Goal: Task Accomplishment & Management: Manage account settings

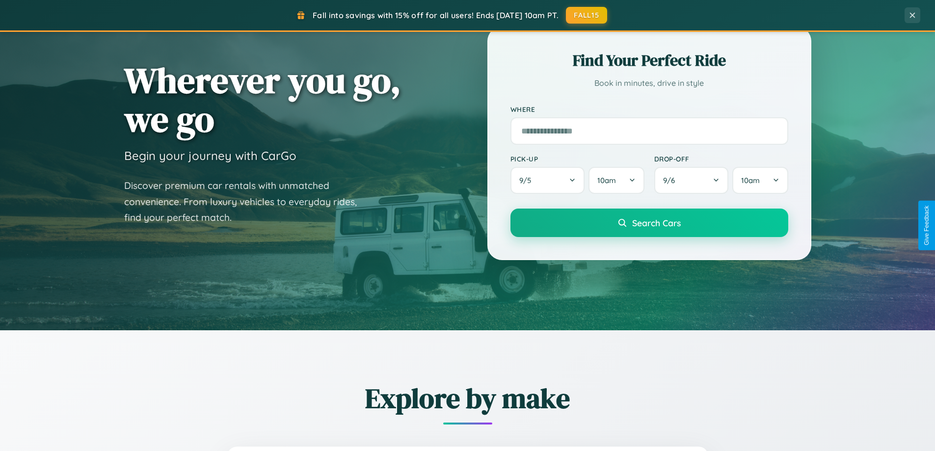
scroll to position [423, 0]
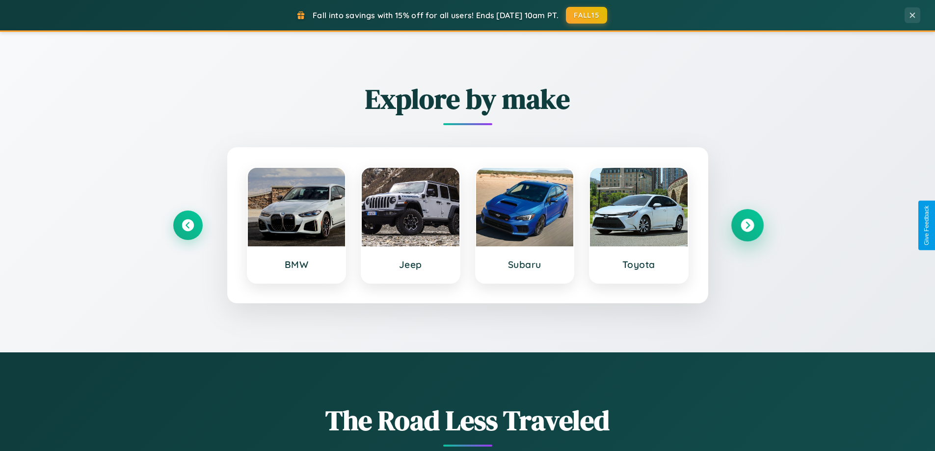
click at [747, 225] on icon at bounding box center [746, 225] width 13 height 13
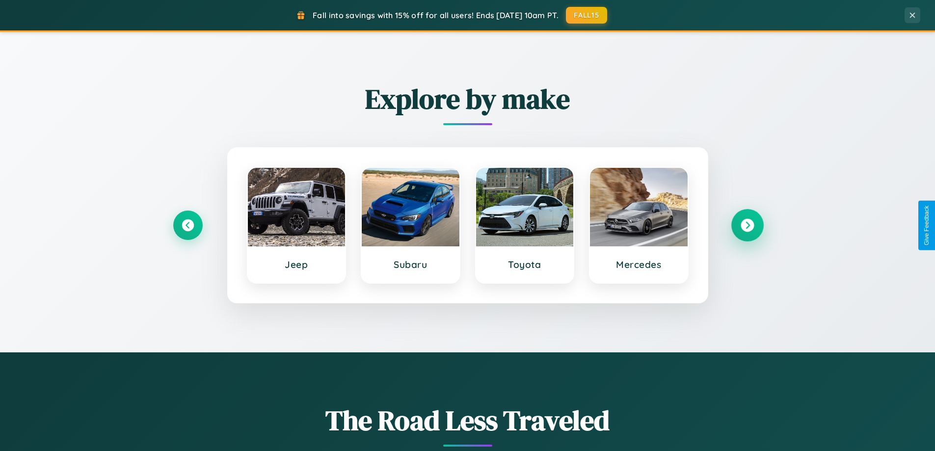
scroll to position [675, 0]
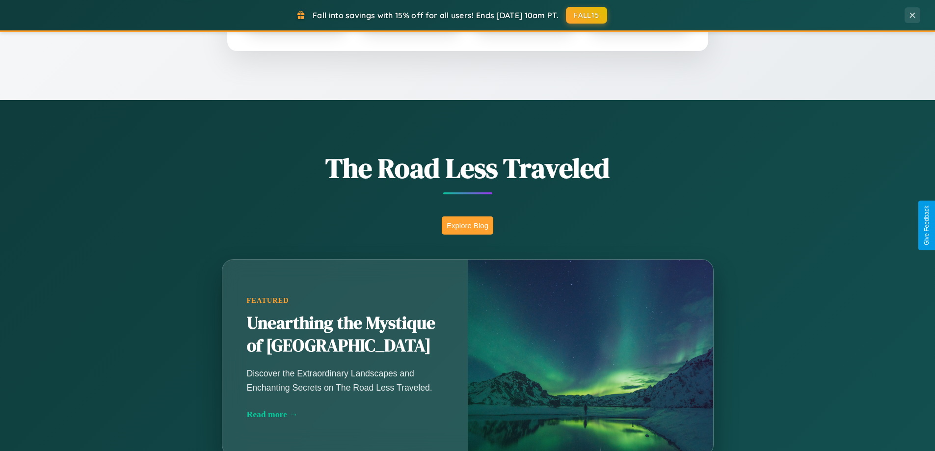
click at [467, 225] on button "Explore Blog" at bounding box center [468, 225] width 52 height 18
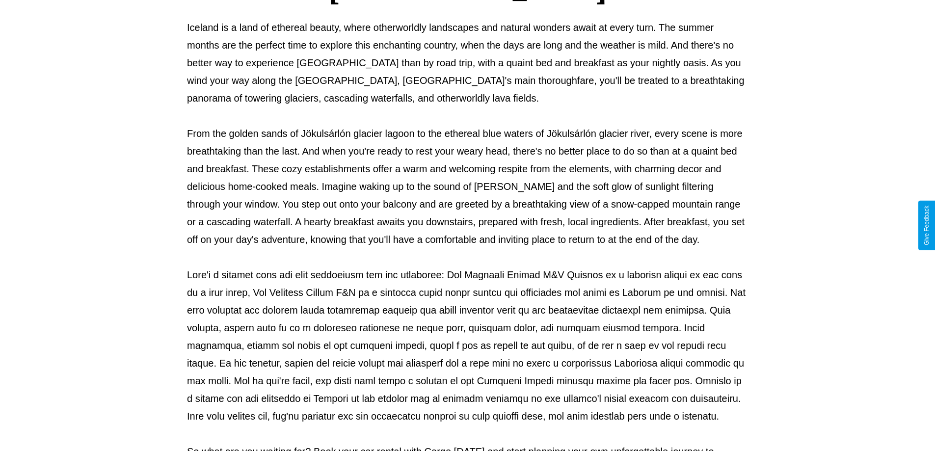
scroll to position [317, 0]
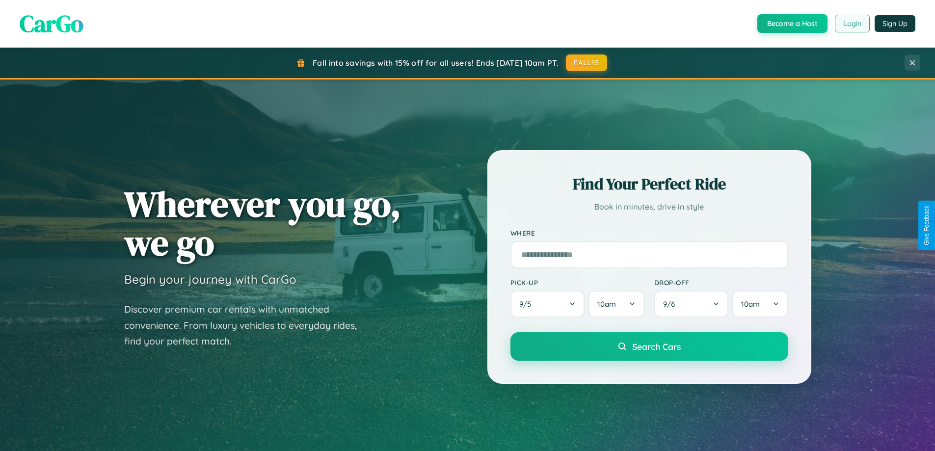
click at [851, 24] on button "Login" at bounding box center [851, 24] width 35 height 18
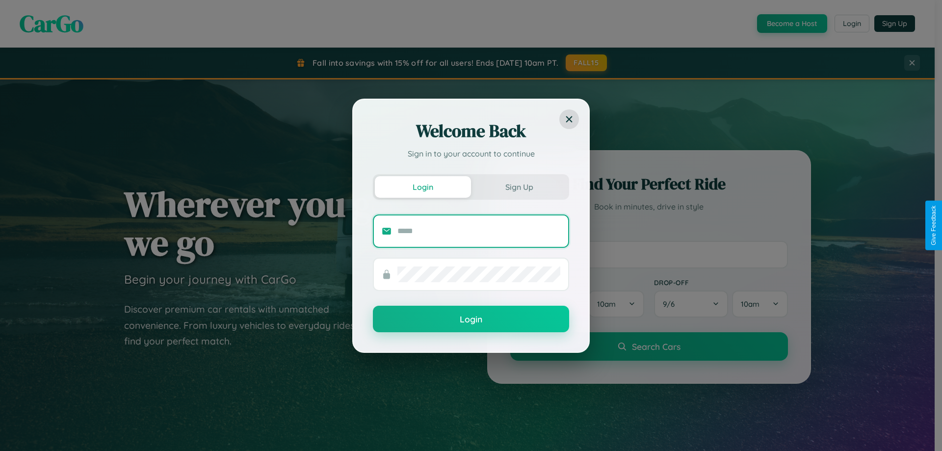
click at [479, 231] on input "text" at bounding box center [478, 231] width 163 height 16
type input "**********"
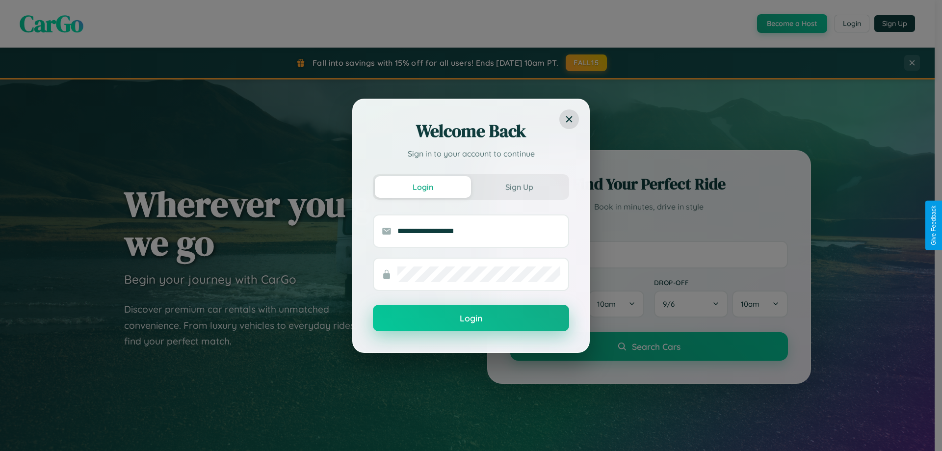
click at [471, 318] on button "Login" at bounding box center [471, 318] width 196 height 26
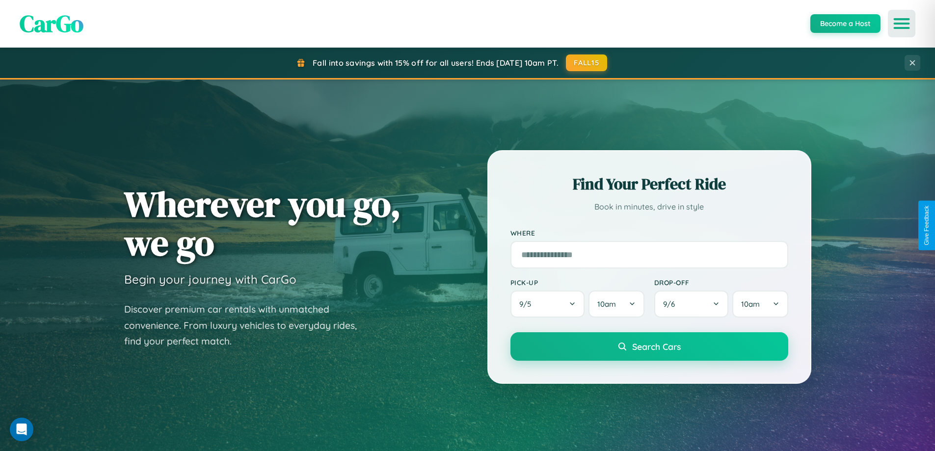
click at [901, 24] on icon "Open menu" at bounding box center [901, 23] width 14 height 9
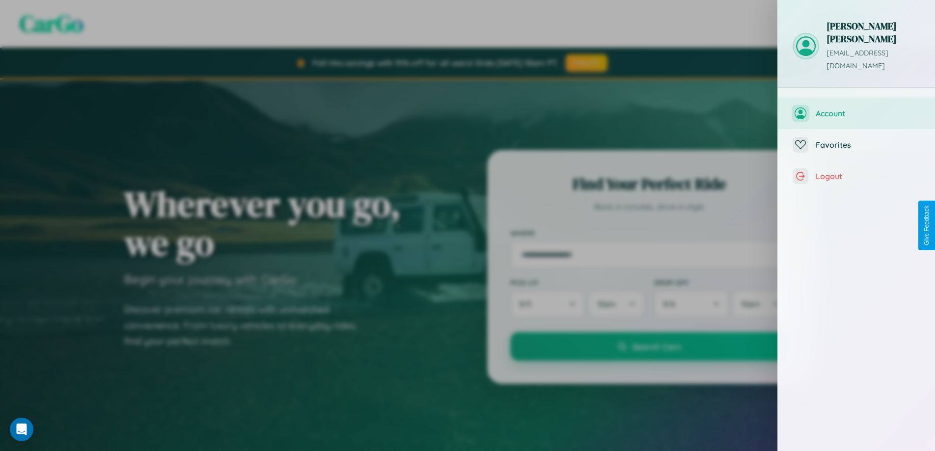
click at [856, 108] on span "Account" at bounding box center [867, 113] width 104 height 10
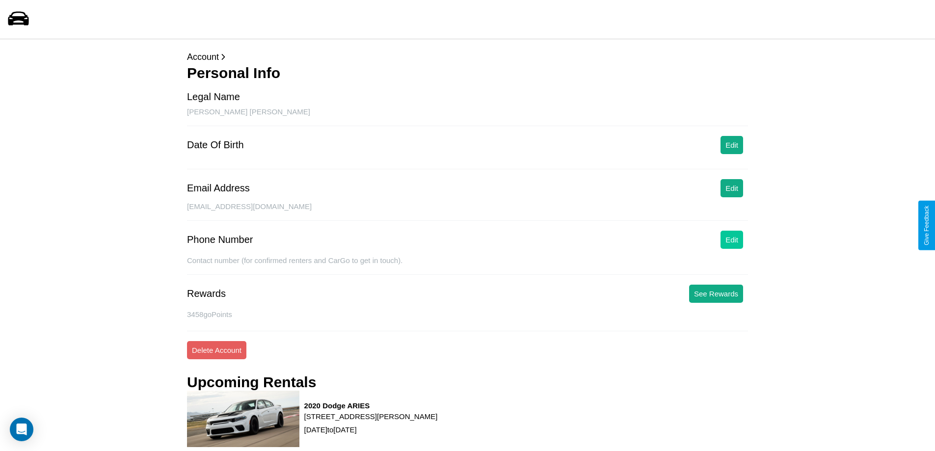
click at [731, 239] on button "Edit" at bounding box center [731, 240] width 23 height 18
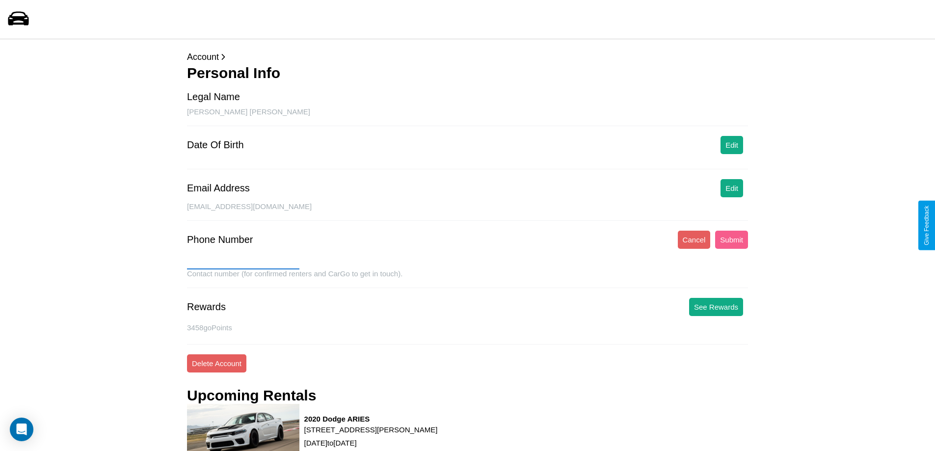
click at [243, 261] on input "text" at bounding box center [243, 262] width 112 height 16
type input "**********"
